Goal: Register for event/course

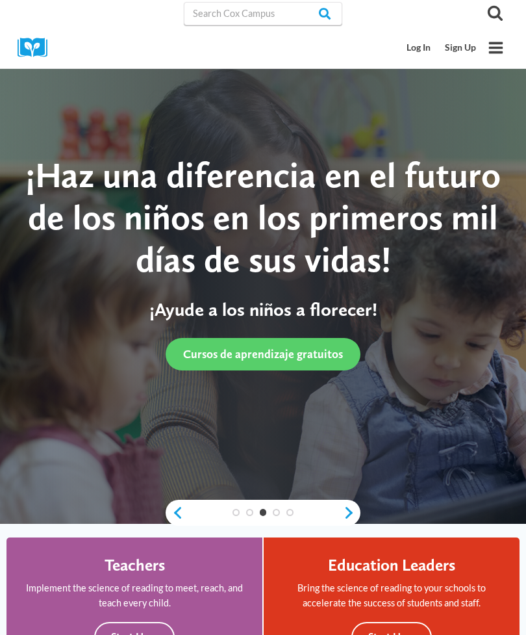
click at [417, 45] on link "Log In" at bounding box center [419, 48] width 38 height 24
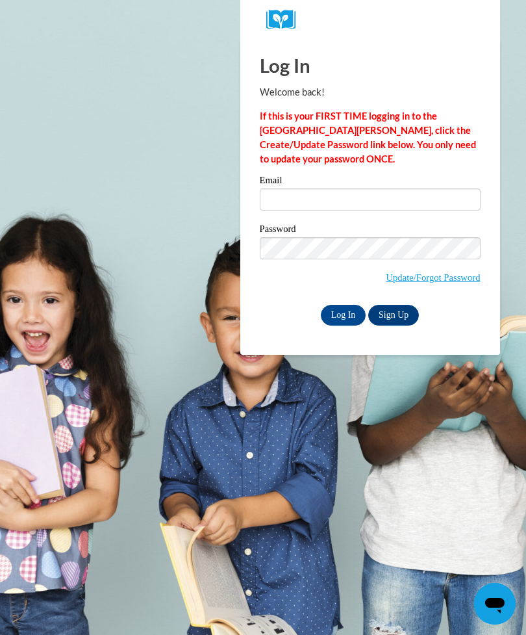
click at [392, 209] on input "Email" at bounding box center [370, 199] width 221 height 22
click at [389, 187] on label "Email" at bounding box center [370, 181] width 221 height 13
click at [389, 188] on input "Email" at bounding box center [370, 199] width 221 height 22
click at [415, 208] on input "Email" at bounding box center [370, 199] width 221 height 22
type input "hailey.l.polk@langston.edu"
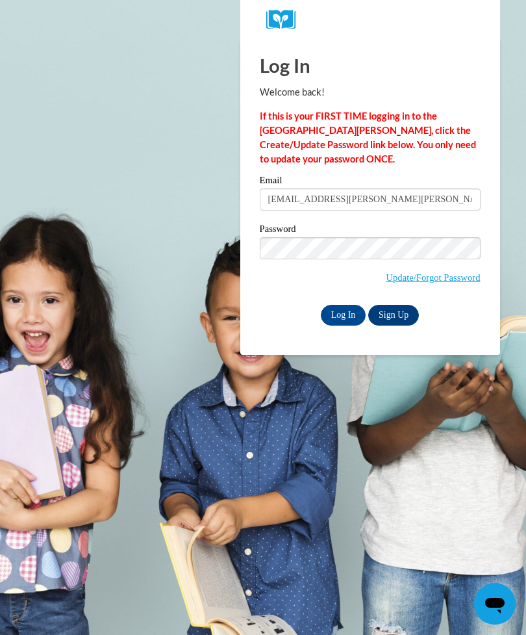
click at [343, 314] on input "Log In" at bounding box center [343, 315] width 45 height 21
click at [335, 315] on input "Log In" at bounding box center [343, 315] width 45 height 21
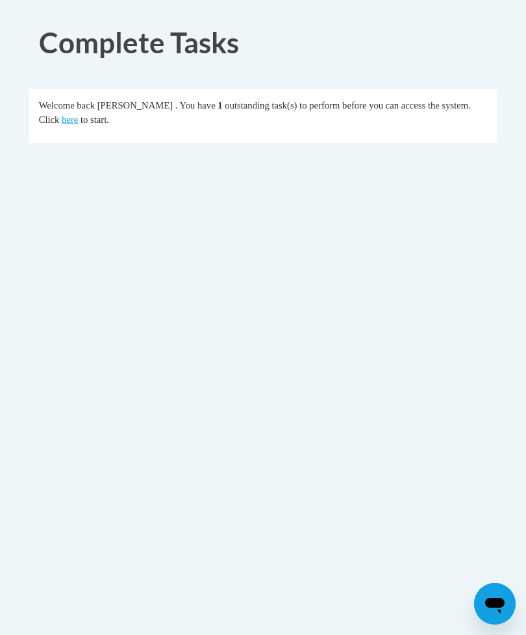
click at [78, 114] on link "here" at bounding box center [70, 119] width 16 height 10
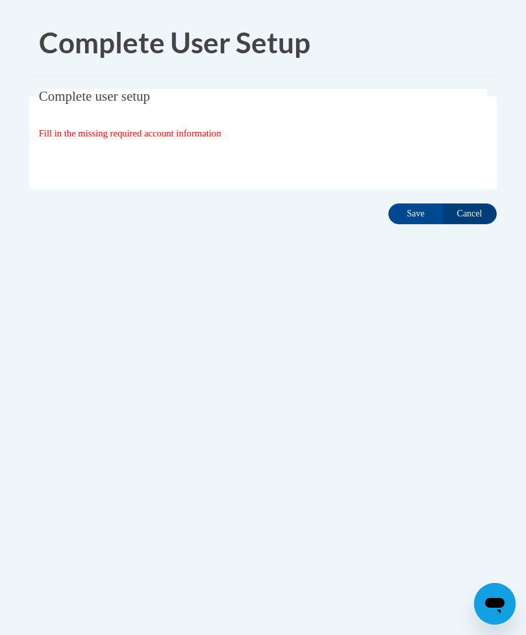
click at [417, 221] on input "Save" at bounding box center [416, 213] width 55 height 21
click at [433, 218] on input "Save" at bounding box center [416, 213] width 55 height 21
click at [412, 215] on input "Save" at bounding box center [416, 213] width 55 height 21
click at [410, 218] on input "Save" at bounding box center [416, 213] width 55 height 21
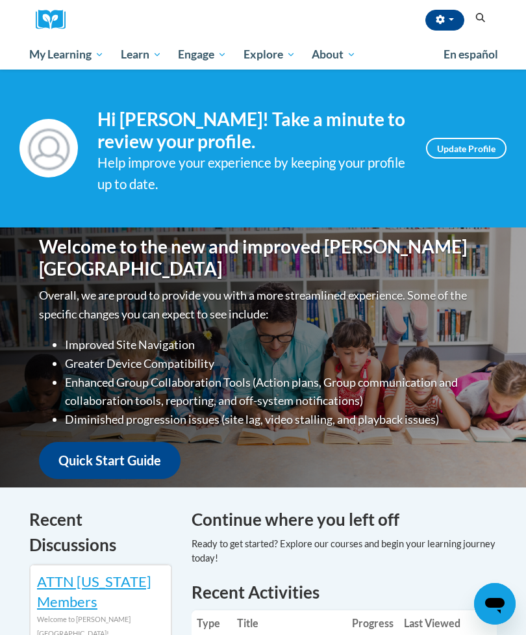
click at [0, 0] on span "My Course Progress" at bounding box center [0, 0] width 0 height 0
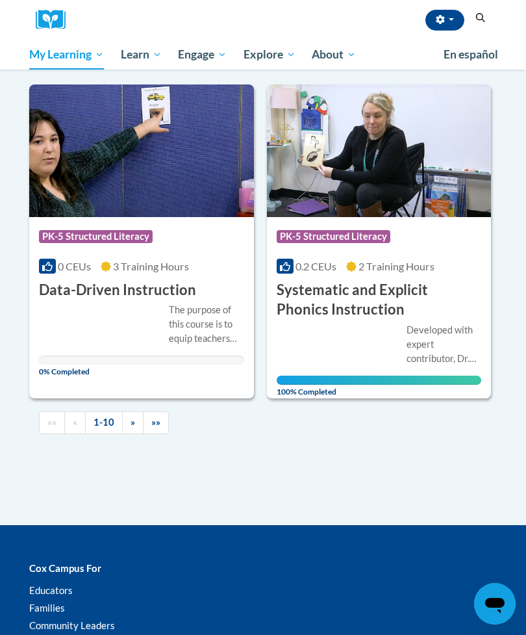
scroll to position [1515, 0]
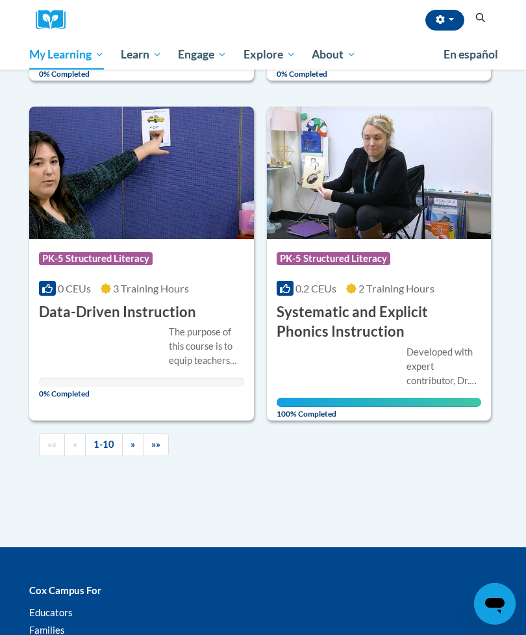
click at [129, 441] on link "»" at bounding box center [132, 444] width 21 height 23
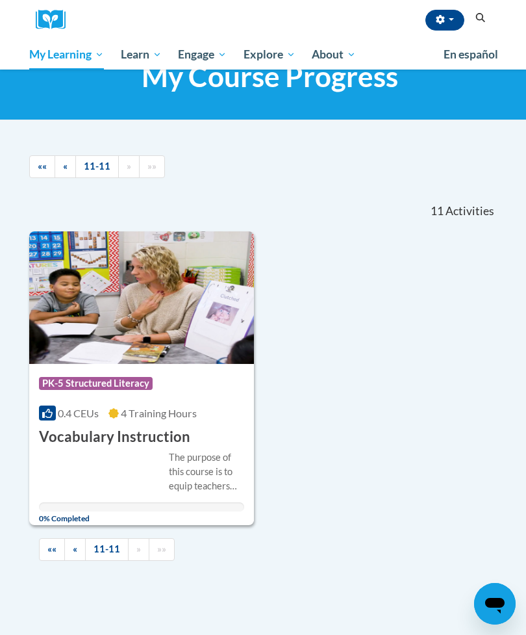
scroll to position [45, 0]
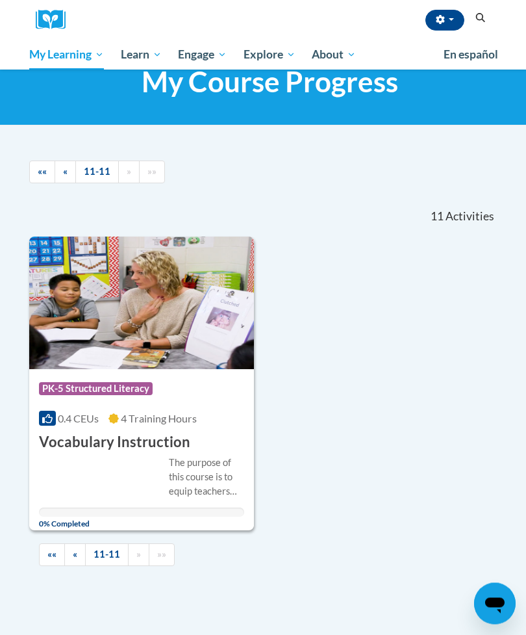
click at [198, 424] on div "Course Category: PK-5 Structured Literacy 0.4 CEUs 4 Training Hours COURSE Voca…" at bounding box center [141, 411] width 225 height 83
click at [164, 453] on div "More Info Open The purpose of this course is to equip teachers with research-ba…" at bounding box center [141, 490] width 225 height 75
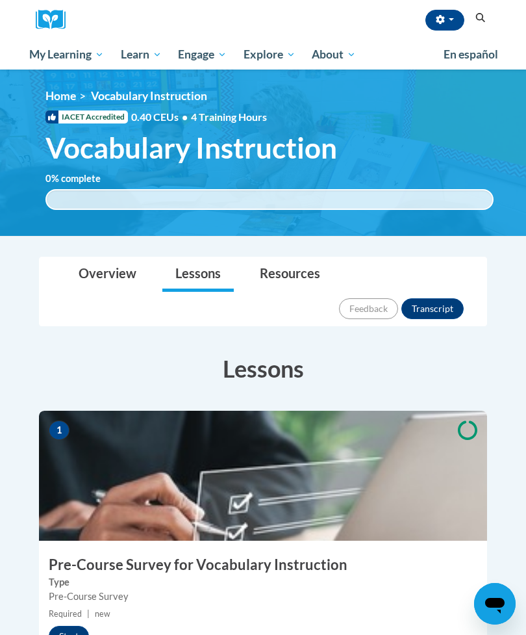
click at [0, 0] on span "My Course Progress" at bounding box center [0, 0] width 0 height 0
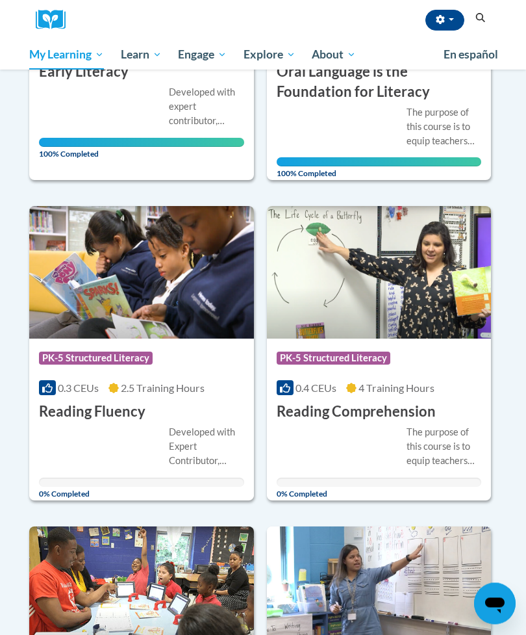
scroll to position [779, 0]
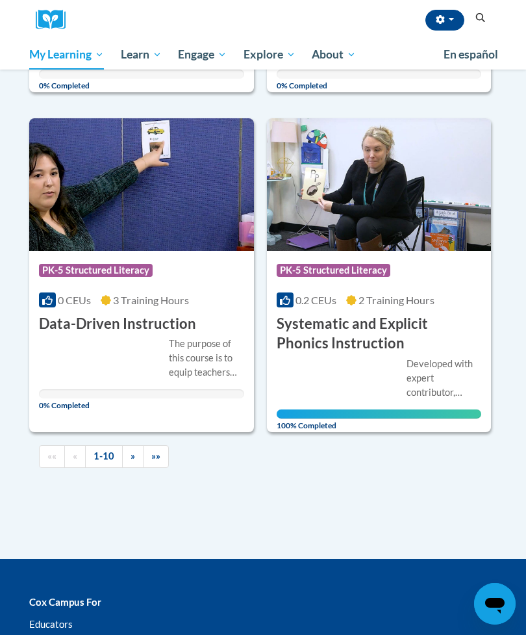
click at [131, 450] on span "»" at bounding box center [133, 455] width 5 height 11
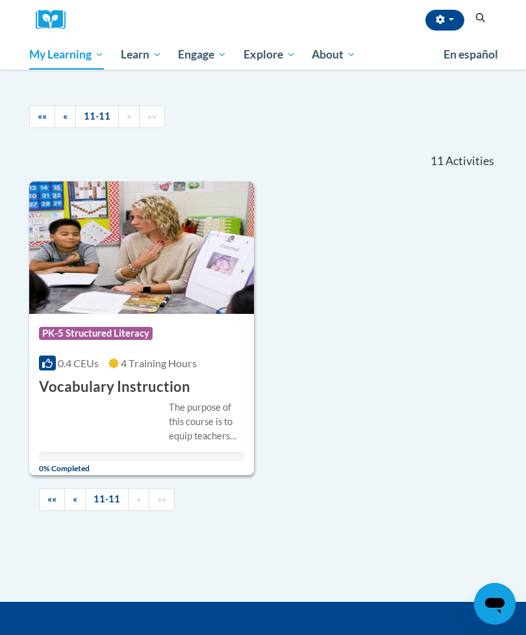
scroll to position [100, 0]
click at [185, 301] on img at bounding box center [141, 248] width 225 height 133
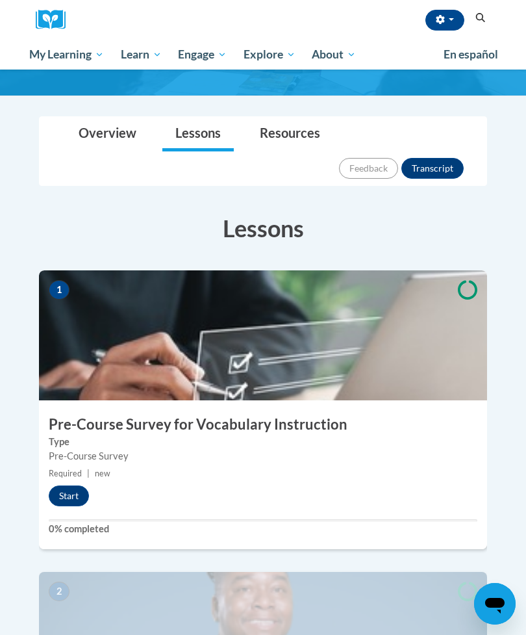
click at [66, 485] on button "Start" at bounding box center [69, 495] width 40 height 21
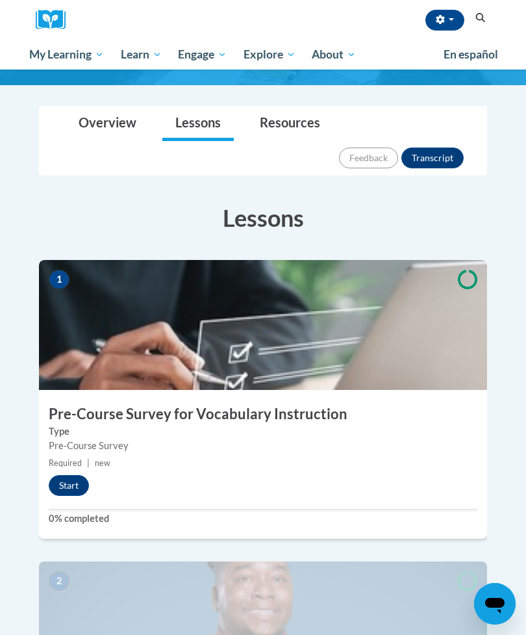
scroll to position [182, 0]
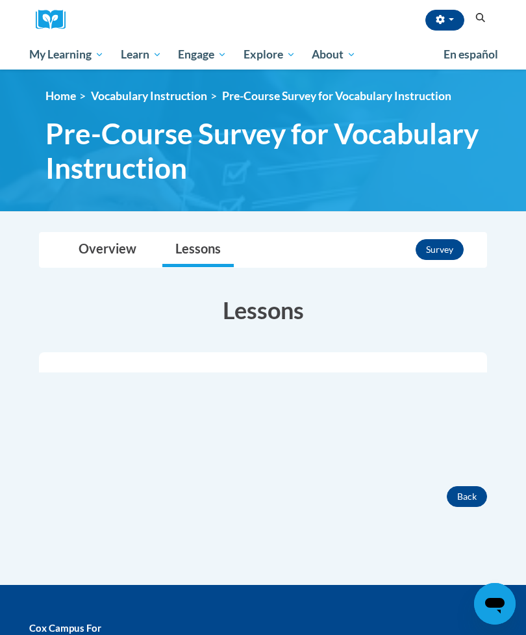
click at [467, 493] on button "Back" at bounding box center [467, 496] width 40 height 21
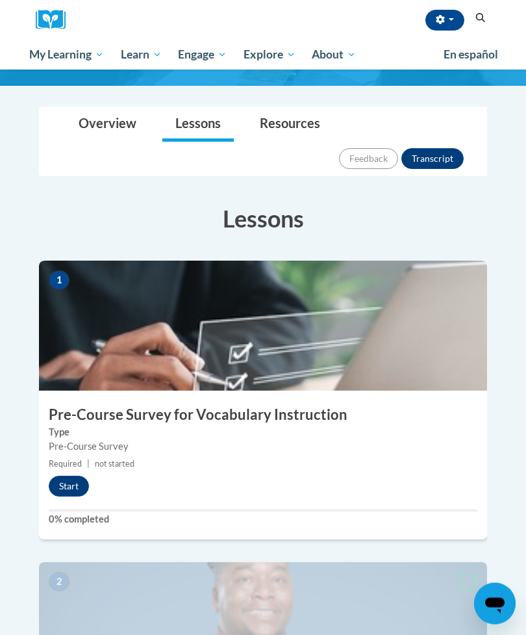
scroll to position [150, 0]
click at [78, 476] on button "Start" at bounding box center [69, 486] width 40 height 21
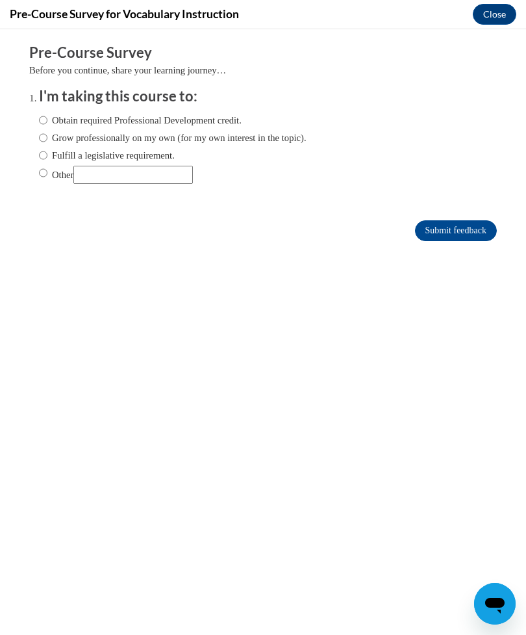
scroll to position [0, 0]
click at [168, 120] on label "Obtain required Professional Development credit." at bounding box center [140, 120] width 203 height 14
click at [47, 120] on input "Obtain required Professional Development credit." at bounding box center [43, 120] width 8 height 14
radio input "true"
click at [246, 141] on label "Grow professionally on my own (for my own interest in the topic)." at bounding box center [173, 138] width 268 height 14
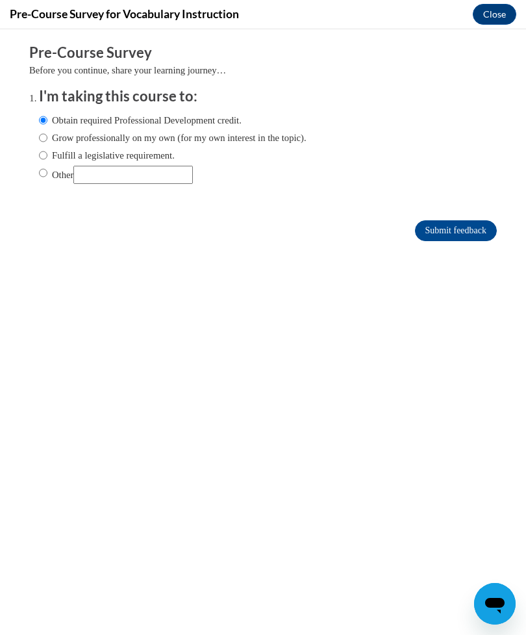
click at [47, 141] on input "Grow professionally on my own (for my own interest in the topic)." at bounding box center [43, 138] width 8 height 14
radio input "true"
click at [151, 159] on label "Fulfill a legislative requirement." at bounding box center [107, 155] width 136 height 14
click at [47, 159] on input "Fulfill a legislative requirement." at bounding box center [43, 155] width 8 height 14
radio input "true"
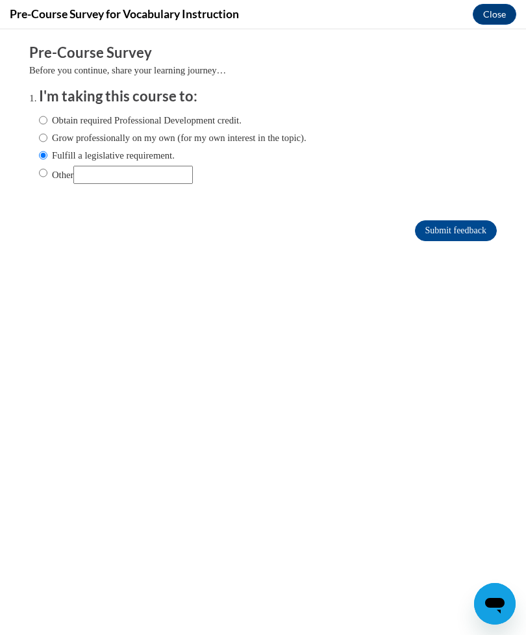
click at [220, 119] on label "Obtain required Professional Development credit." at bounding box center [140, 120] width 203 height 14
click at [47, 119] on input "Obtain required Professional Development credit." at bounding box center [43, 120] width 8 height 14
radio input "true"
click at [456, 235] on input "Submit feedback" at bounding box center [456, 230] width 82 height 21
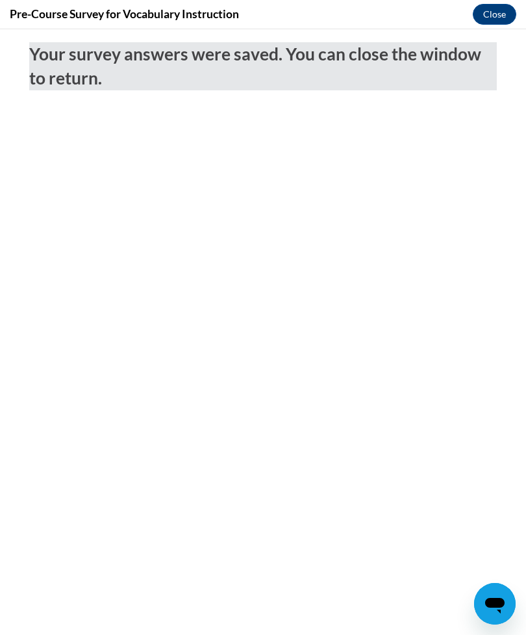
click at [503, 19] on button "Close" at bounding box center [495, 14] width 44 height 21
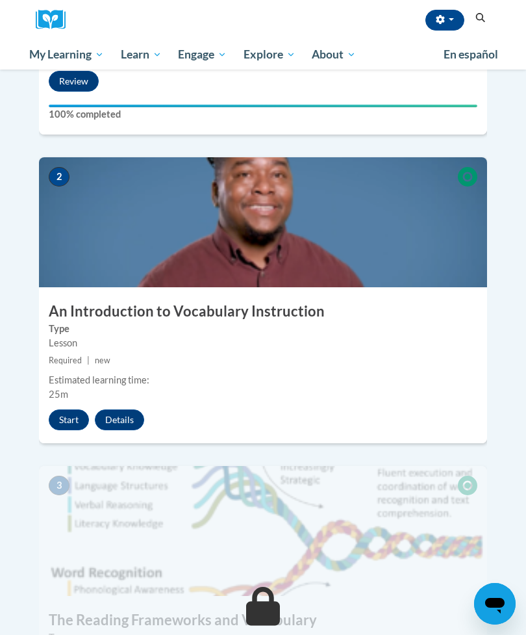
click at [70, 409] on button "Start" at bounding box center [69, 419] width 40 height 21
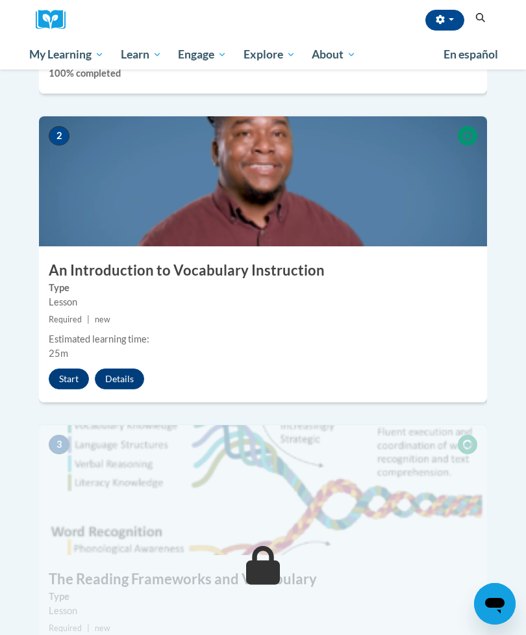
scroll to position [597, 0]
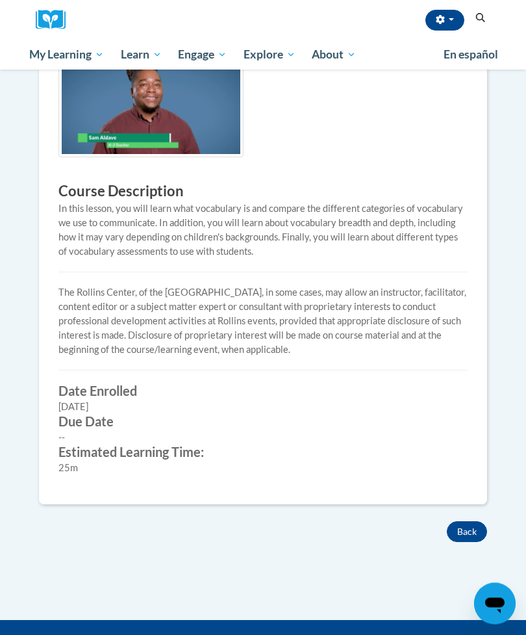
scroll to position [321, 0]
click at [472, 521] on button "Back" at bounding box center [467, 531] width 40 height 21
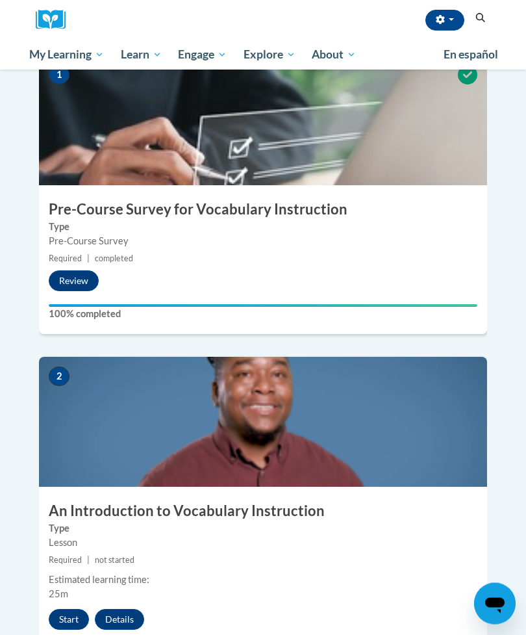
scroll to position [355, 0]
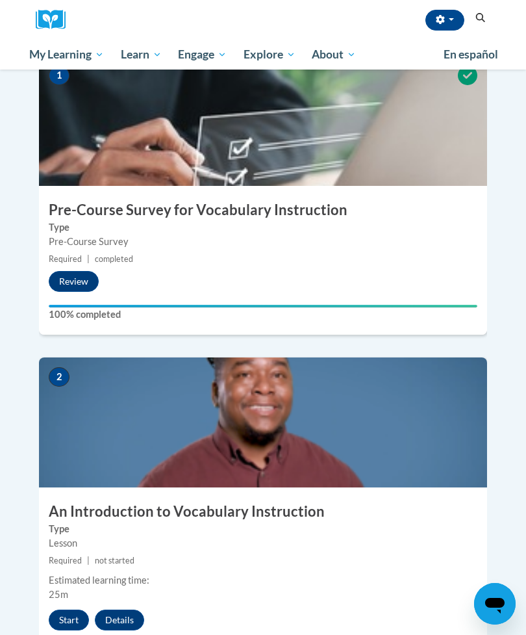
click at [67, 610] on button "Start" at bounding box center [69, 620] width 40 height 21
